Goal: Navigation & Orientation: Find specific page/section

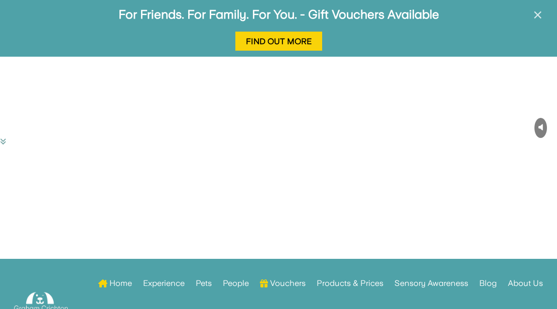
click at [536, 16] on span "×" at bounding box center [538, 15] width 10 height 19
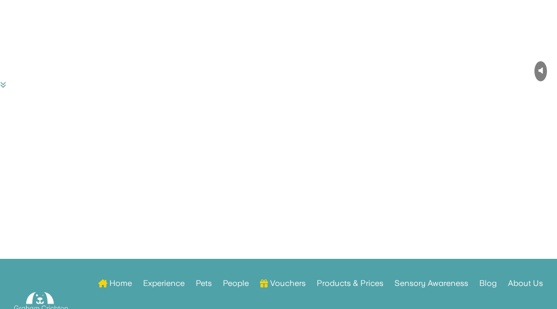
click at [525, 283] on link "About Us" at bounding box center [525, 285] width 35 height 39
click at [151, 75] on video "Your browser does not support HTML5 video." at bounding box center [75, 37] width 151 height 75
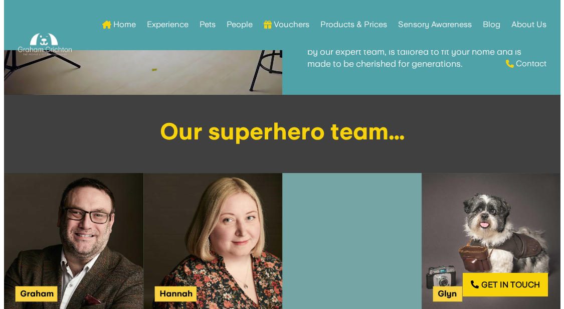
scroll to position [1154, 0]
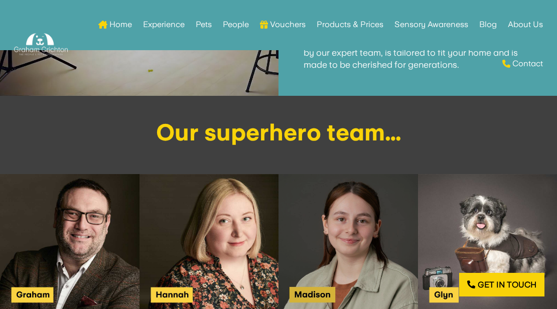
click at [398, 236] on img at bounding box center [347, 243] width 139 height 139
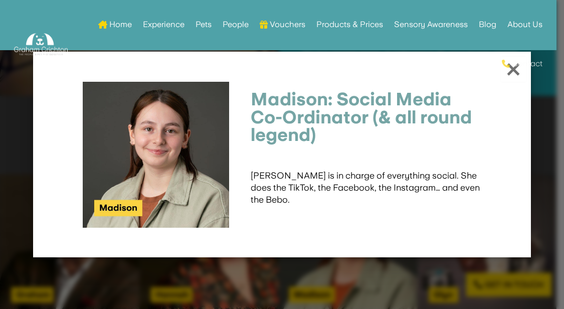
click at [504, 70] on link "Contact" at bounding box center [522, 63] width 41 height 39
click at [520, 72] on link "Contact" at bounding box center [522, 63] width 41 height 39
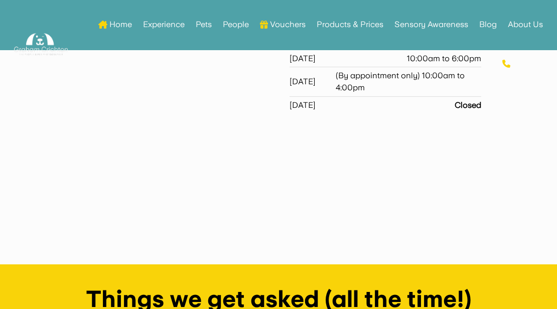
scroll to position [652, 0]
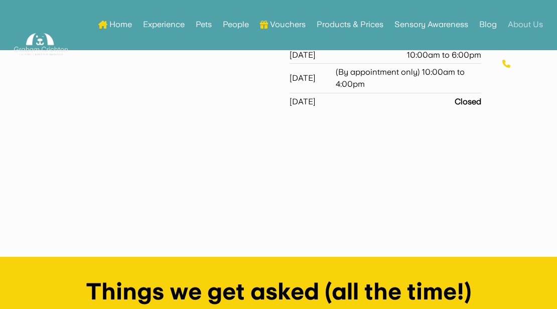
click at [521, 26] on link "About Us" at bounding box center [525, 24] width 35 height 39
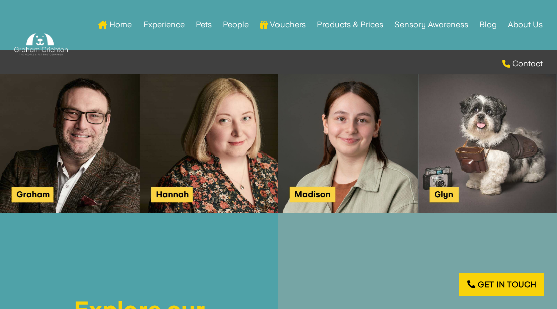
scroll to position [1204, 0]
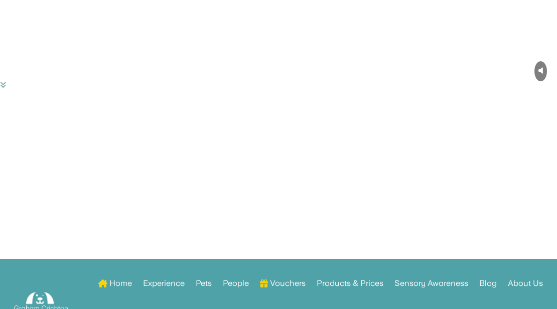
click at [151, 75] on video "Your browser does not support HTML5 video." at bounding box center [75, 37] width 151 height 75
click at [236, 279] on link "People" at bounding box center [236, 285] width 26 height 39
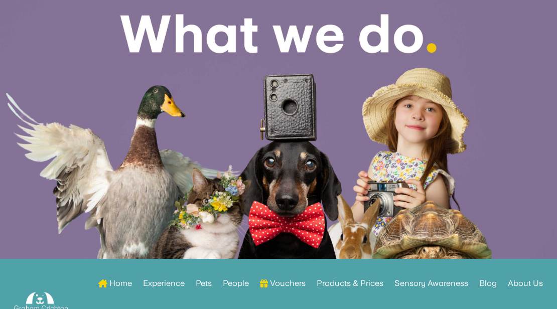
click at [411, 151] on div at bounding box center [278, 130] width 557 height 261
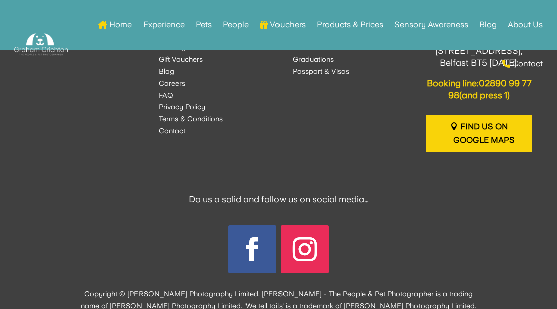
scroll to position [803, 0]
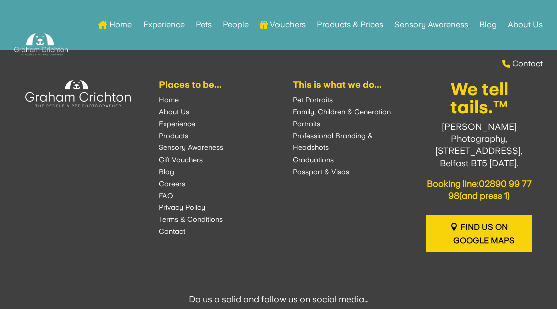
click at [167, 115] on font "About Us" at bounding box center [174, 112] width 31 height 8
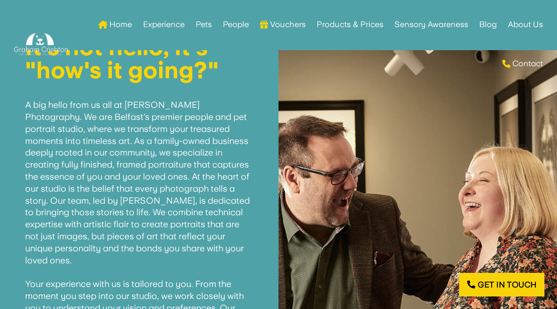
scroll to position [351, 0]
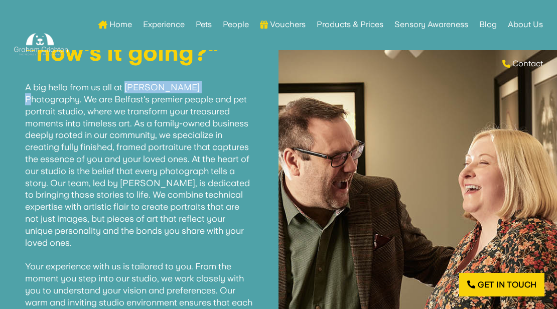
drag, startPoint x: 203, startPoint y: 88, endPoint x: 126, endPoint y: 91, distance: 76.8
click at [126, 91] on p "A big hello from us all at [PERSON_NAME] Photography. We are Belfast's premier …" at bounding box center [139, 272] width 228 height 406
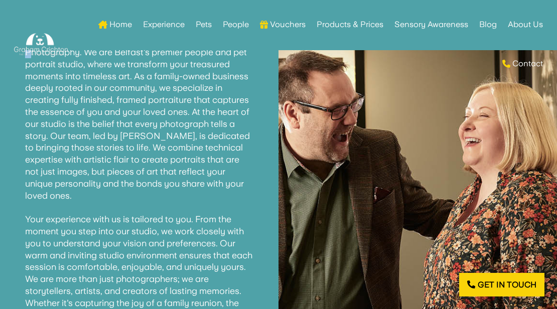
scroll to position [301, 0]
